Goal: Information Seeking & Learning: Learn about a topic

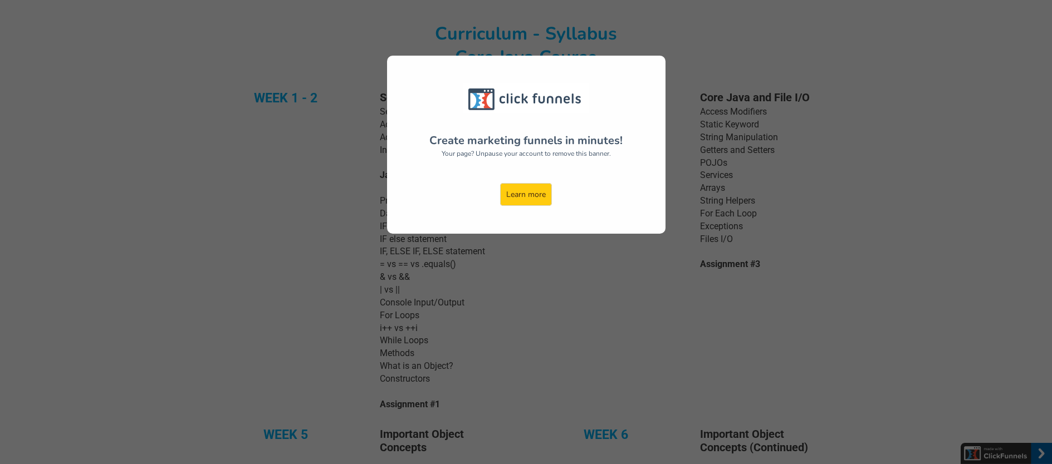
click at [593, 303] on div "Create marketing funnels in minutes! Your page? Unpause your account to remove …" at bounding box center [526, 232] width 1052 height 464
click at [536, 197] on link "Learn more" at bounding box center [526, 194] width 52 height 23
click at [297, 229] on div "Create marketing funnels in minutes! Your page? Unpause your account to remove …" at bounding box center [526, 232] width 1052 height 464
click at [562, 101] on img at bounding box center [526, 99] width 126 height 30
click at [241, 160] on div "Create marketing funnels in minutes! Your page? Unpause your account to remove …" at bounding box center [526, 232] width 1052 height 464
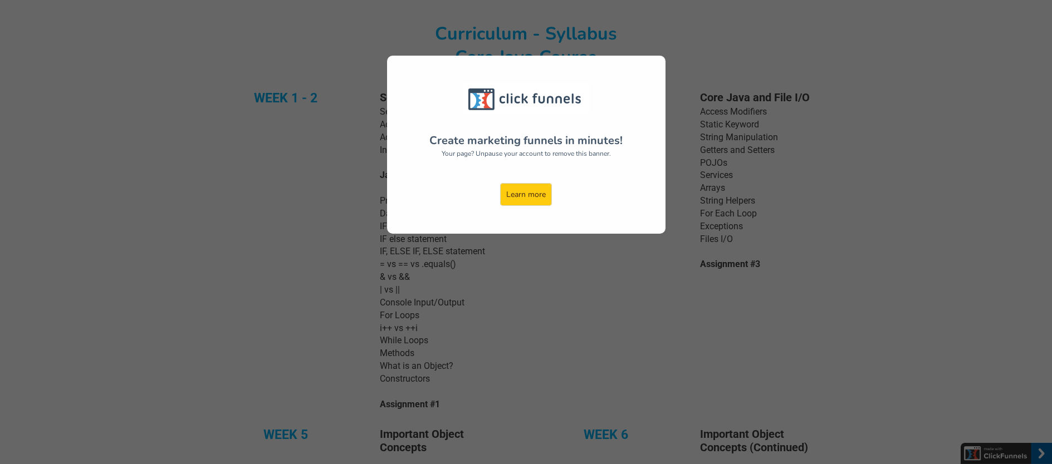
drag, startPoint x: 259, startPoint y: 164, endPoint x: 268, endPoint y: 168, distance: 9.7
click at [260, 164] on div "Create marketing funnels in minutes! Your page? Unpause your account to remove …" at bounding box center [526, 232] width 1052 height 464
drag, startPoint x: 592, startPoint y: 75, endPoint x: 533, endPoint y: 163, distance: 105.5
click at [533, 120] on div "Create marketing funnels in minutes! Your page? Unpause your account to remove …" at bounding box center [526, 145] width 278 height 178
click at [522, 198] on link "Learn more" at bounding box center [526, 194] width 52 height 23
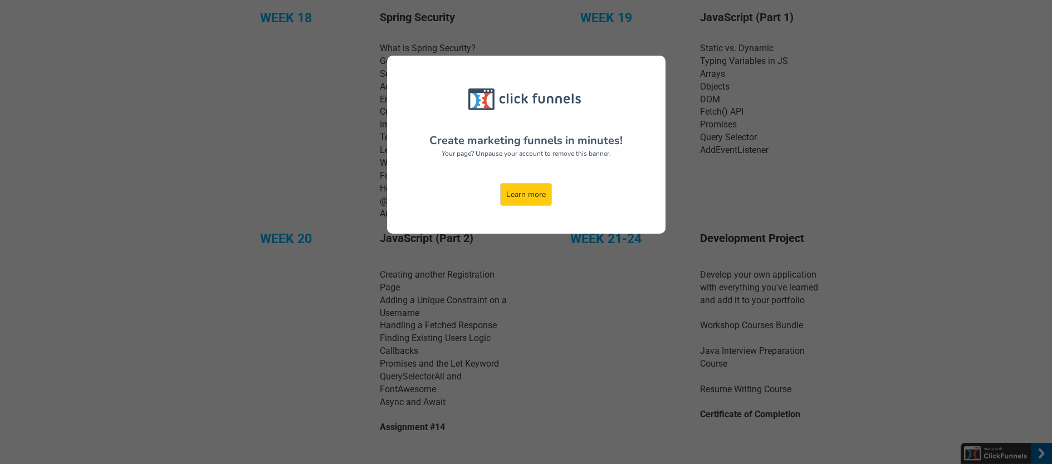
scroll to position [1671, 0]
